Goal: Task Accomplishment & Management: Complete application form

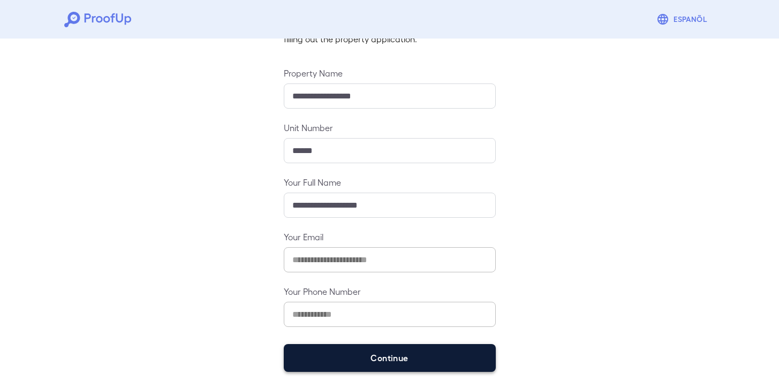
click at [413, 361] on button "Continue" at bounding box center [390, 358] width 212 height 28
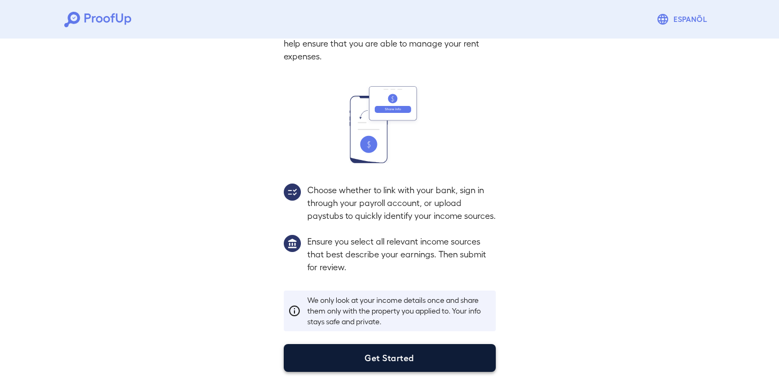
click at [418, 355] on button "Get Started" at bounding box center [390, 358] width 212 height 28
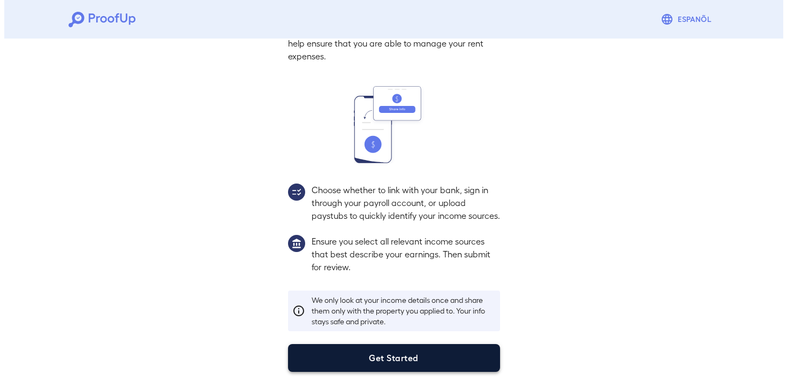
scroll to position [20, 0]
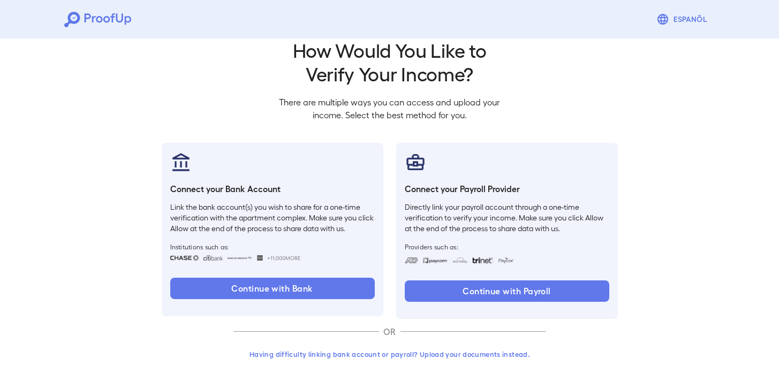
click at [410, 357] on button "Having difficulty linking bank account or payroll? Upload your documents instea…" at bounding box center [389, 354] width 313 height 19
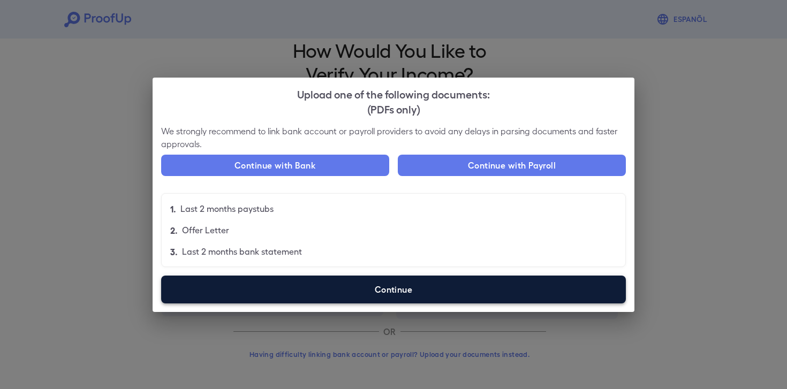
click at [373, 292] on label "Continue" at bounding box center [393, 290] width 465 height 28
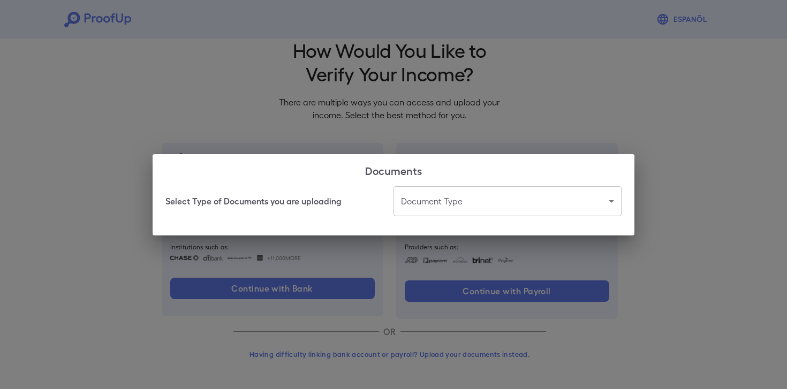
click at [477, 203] on body "Espanõl Go back How Would You Like to Verify Your Income? There are multiple wa…" at bounding box center [393, 184] width 787 height 409
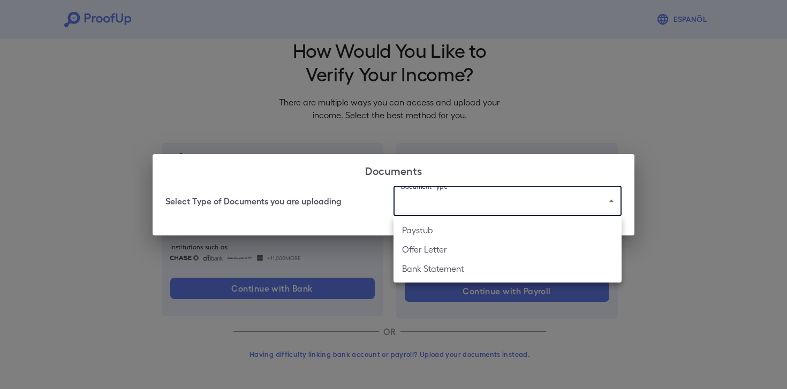
click at [469, 274] on li "Bank Statement" at bounding box center [507, 268] width 228 height 19
type input "**********"
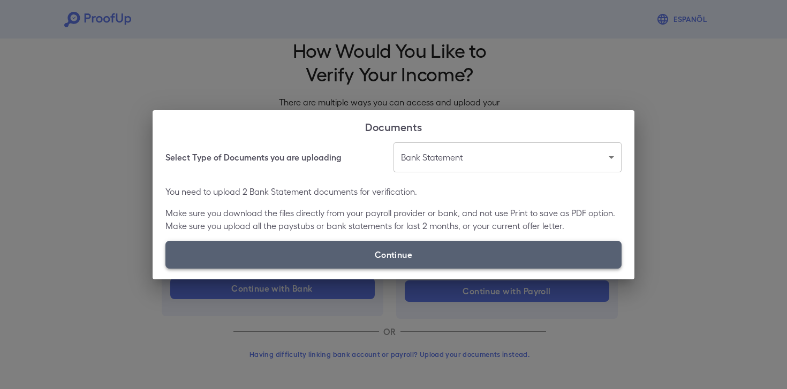
click at [449, 259] on label "Continue" at bounding box center [393, 255] width 456 height 28
click at [166, 268] on input "Continue" at bounding box center [165, 268] width 1 height 1
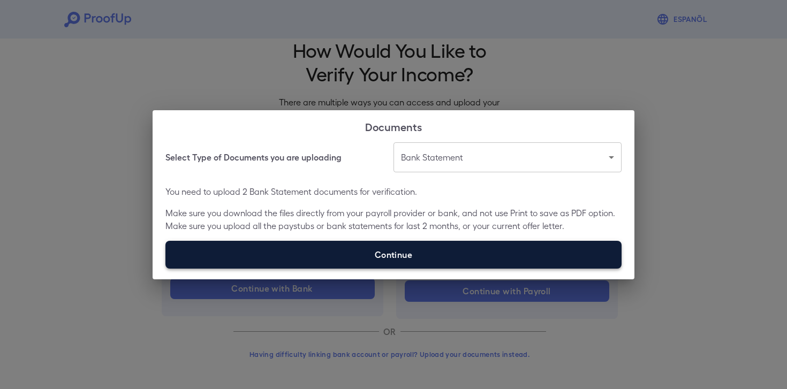
click at [398, 252] on label "Continue" at bounding box center [393, 255] width 456 height 28
click at [166, 268] on input "Continue" at bounding box center [165, 268] width 1 height 1
type input "**********"
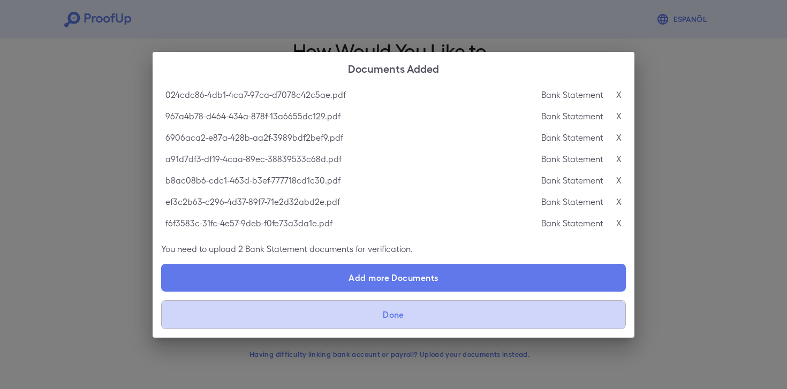
click at [367, 319] on button "Done" at bounding box center [393, 314] width 465 height 29
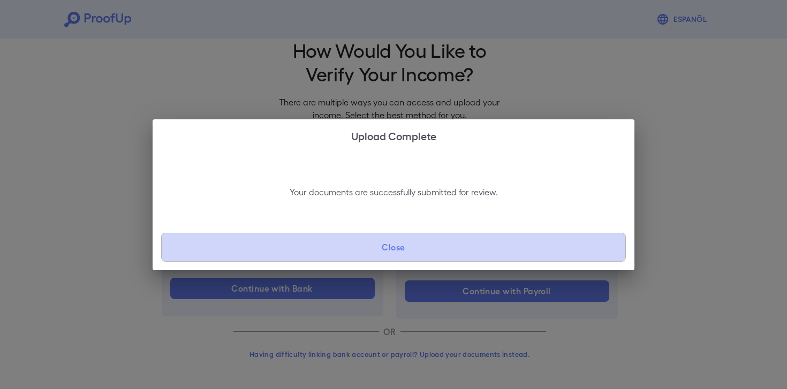
click at [398, 248] on button "Close" at bounding box center [393, 247] width 465 height 29
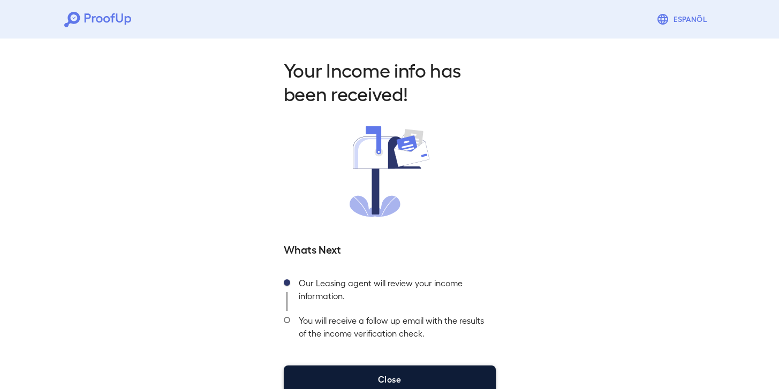
click at [395, 384] on button "Close" at bounding box center [390, 380] width 212 height 28
